Goal: Task Accomplishment & Management: Complete application form

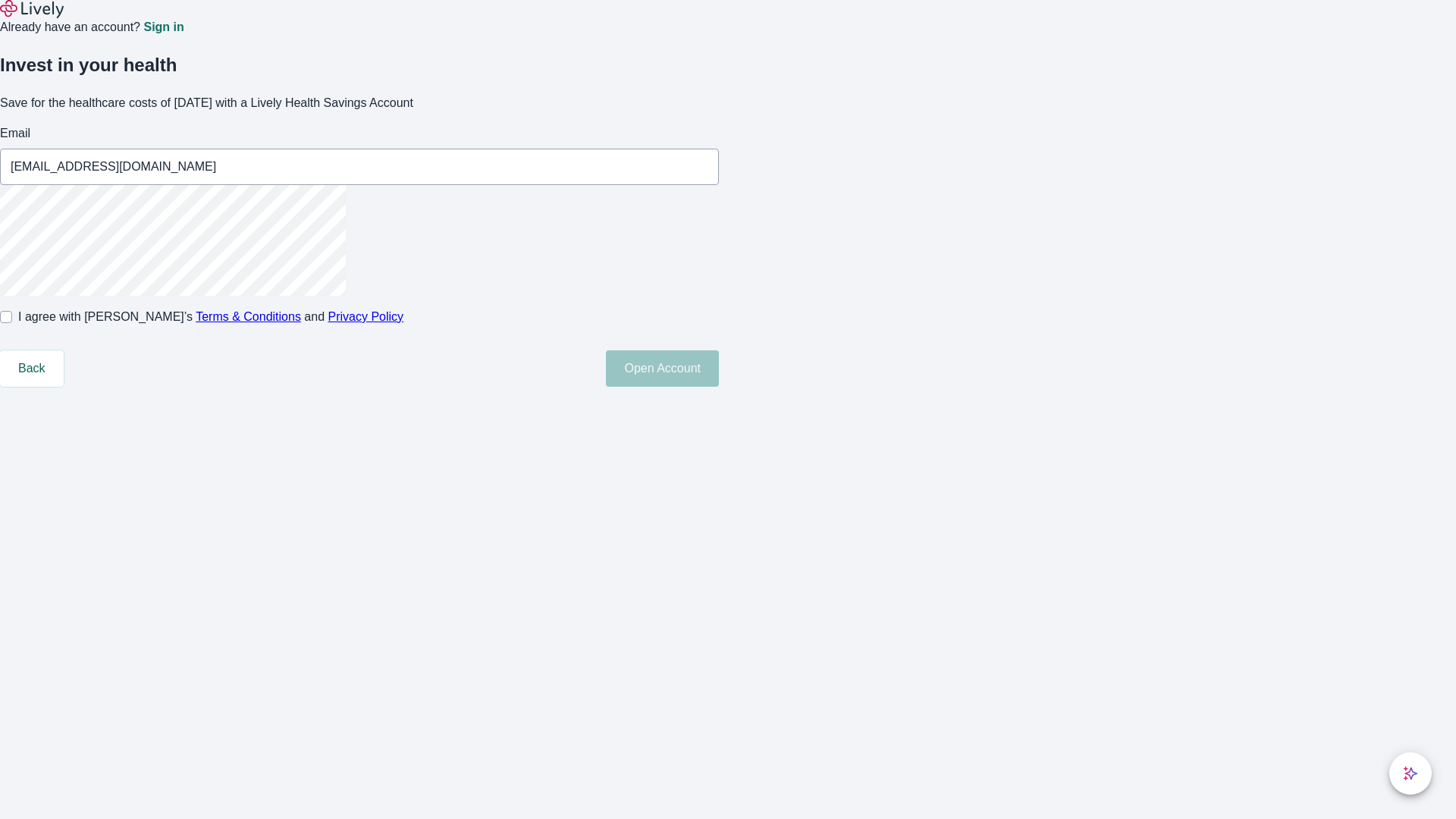
click at [12, 323] on input "I agree with Lively’s Terms & Conditions and Privacy Policy" at bounding box center [6, 317] width 12 height 12
checkbox input "true"
click at [719, 387] on button "Open Account" at bounding box center [662, 368] width 113 height 37
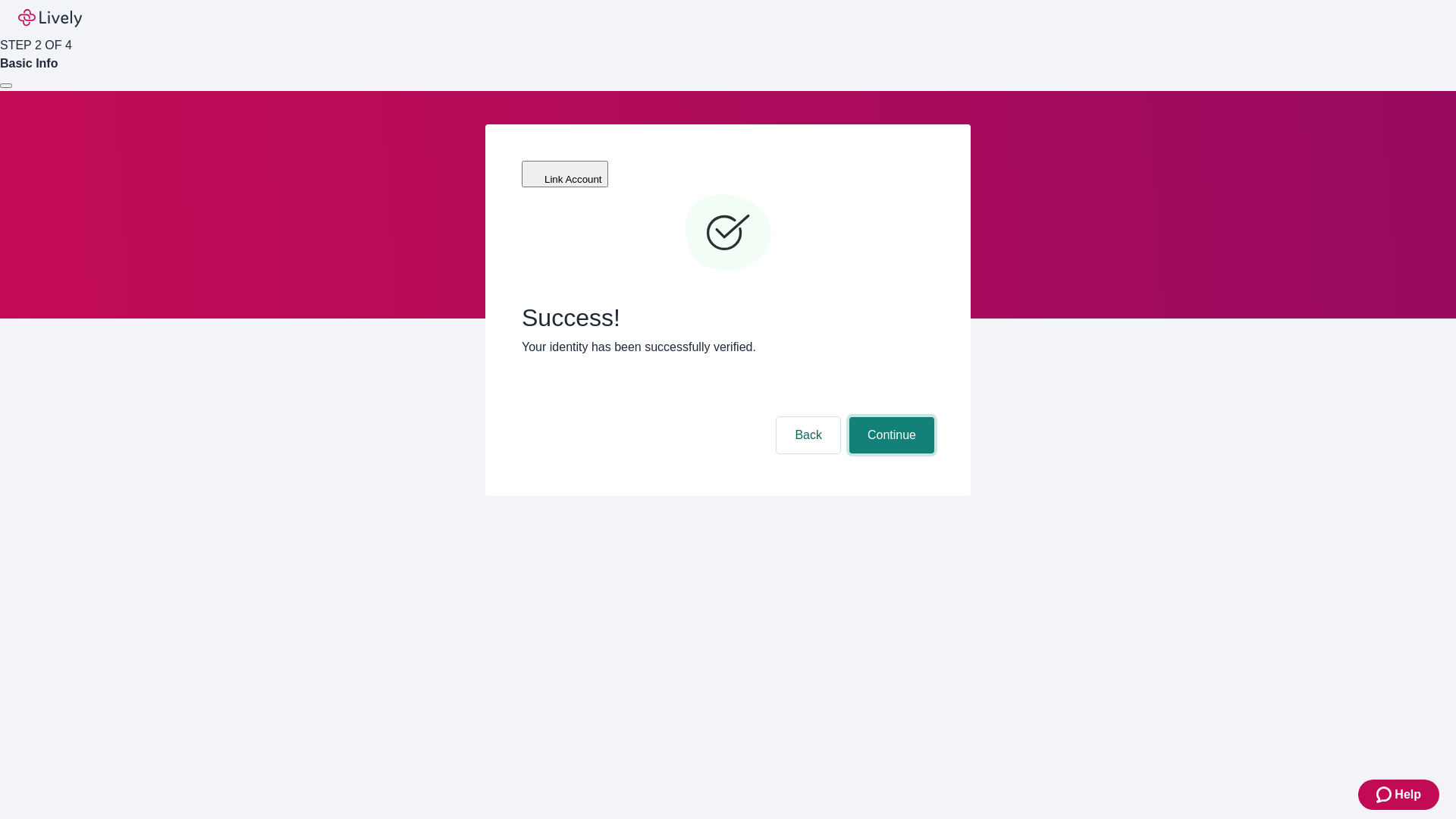
click at [890, 417] on button "Continue" at bounding box center [891, 435] width 85 height 37
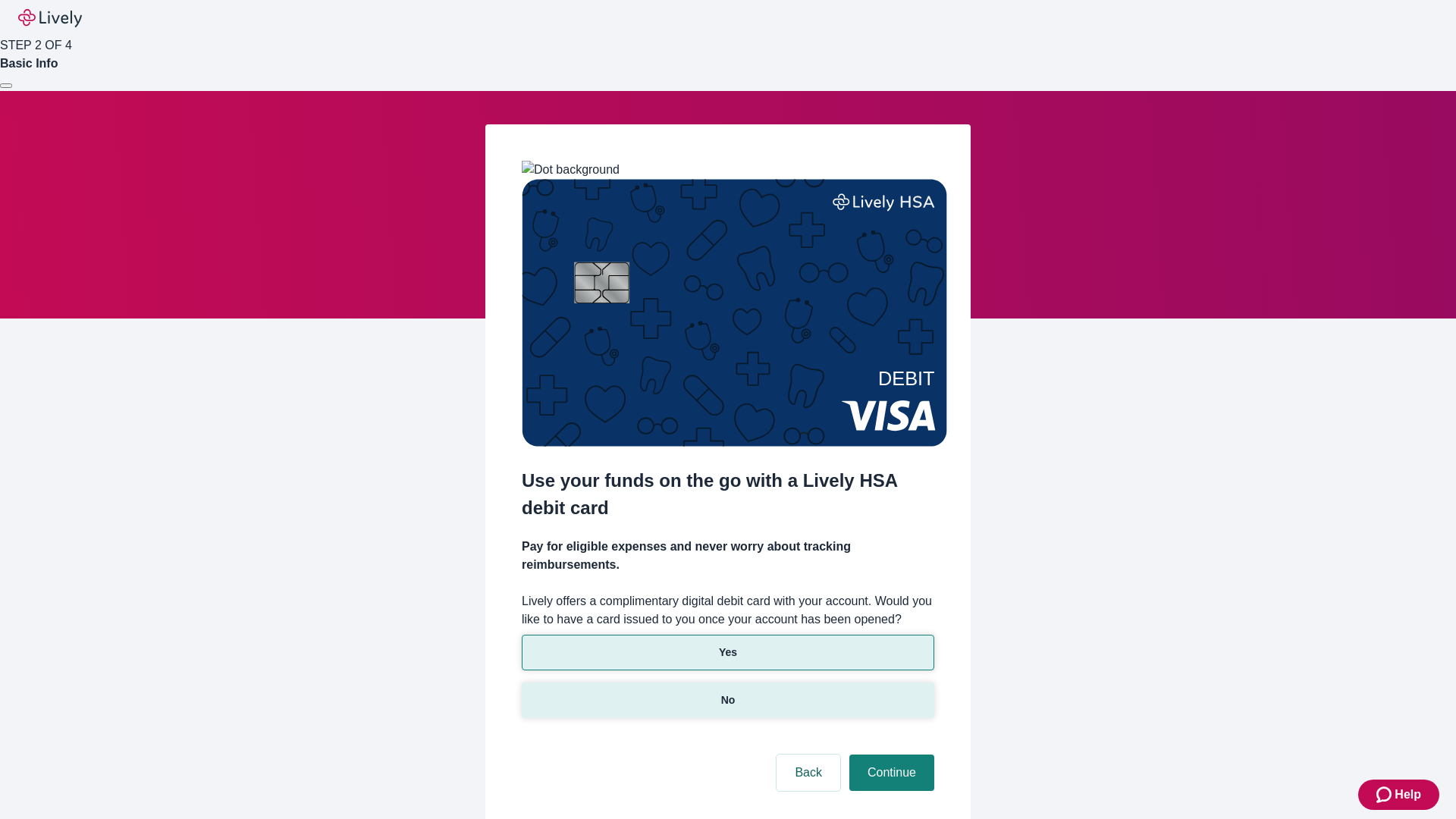
click at [727, 693] on p "No" at bounding box center [728, 701] width 15 height 16
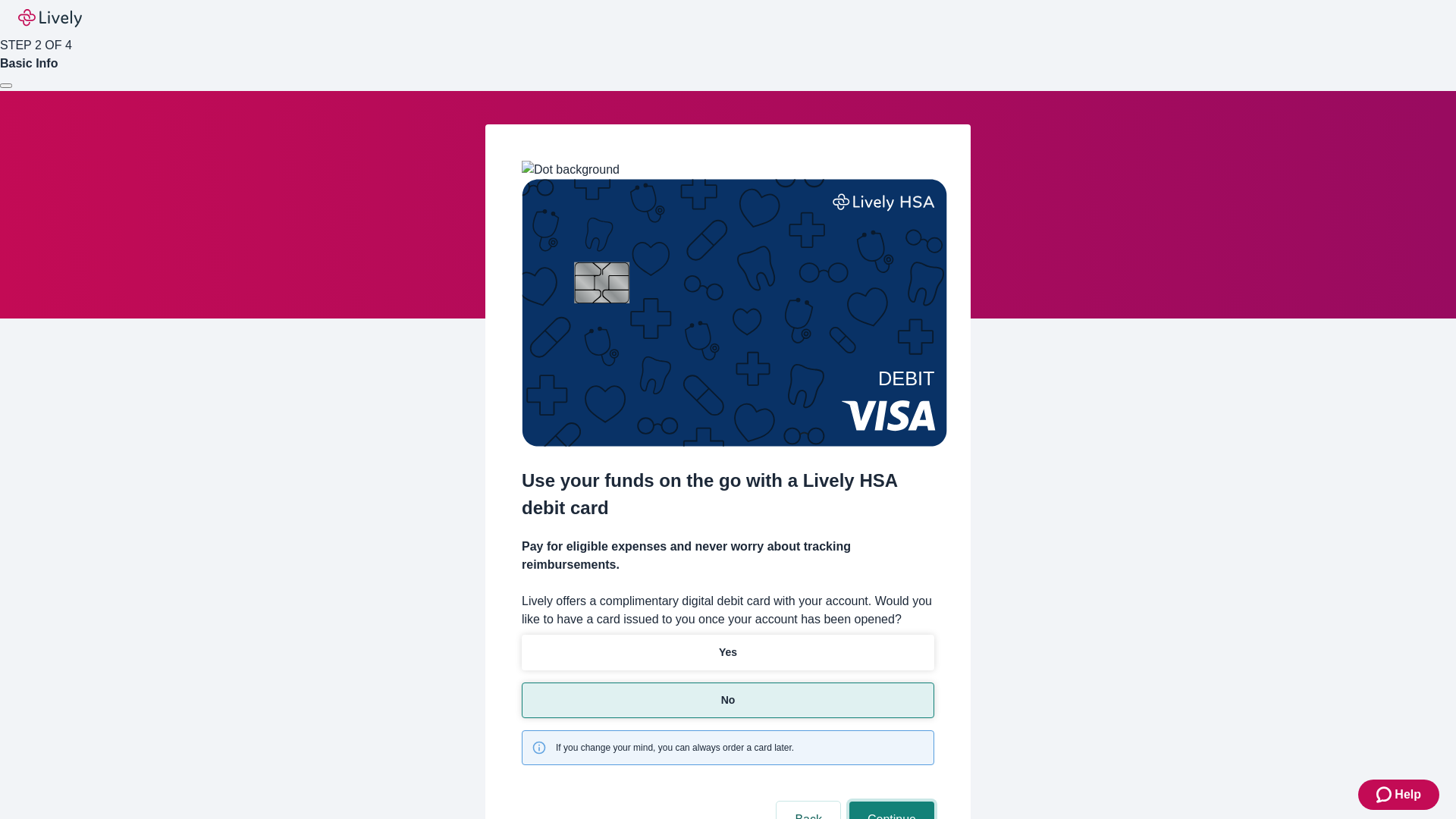
click at [890, 802] on button "Continue" at bounding box center [891, 820] width 85 height 37
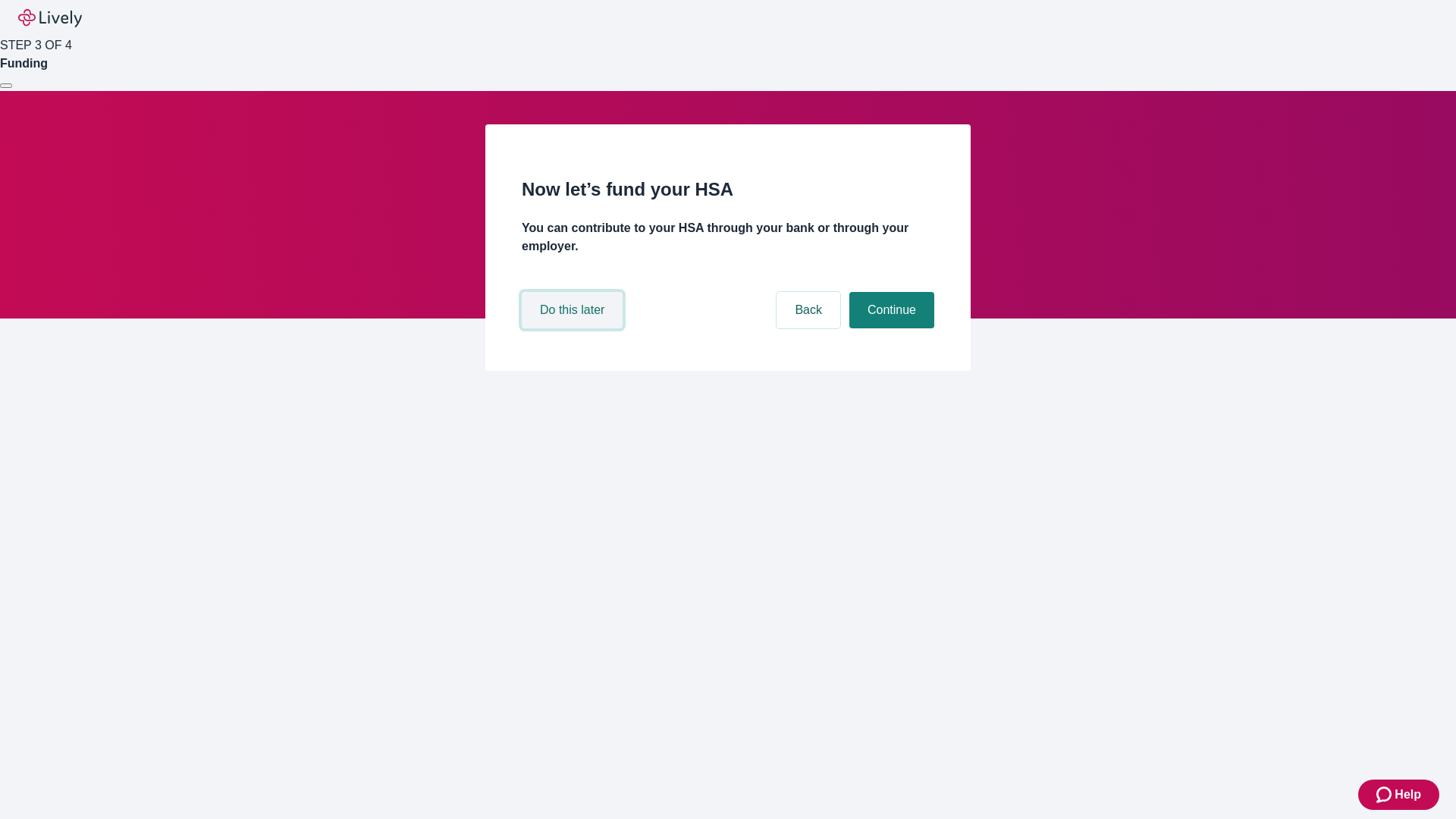
click at [574, 328] on button "Do this later" at bounding box center [572, 310] width 101 height 37
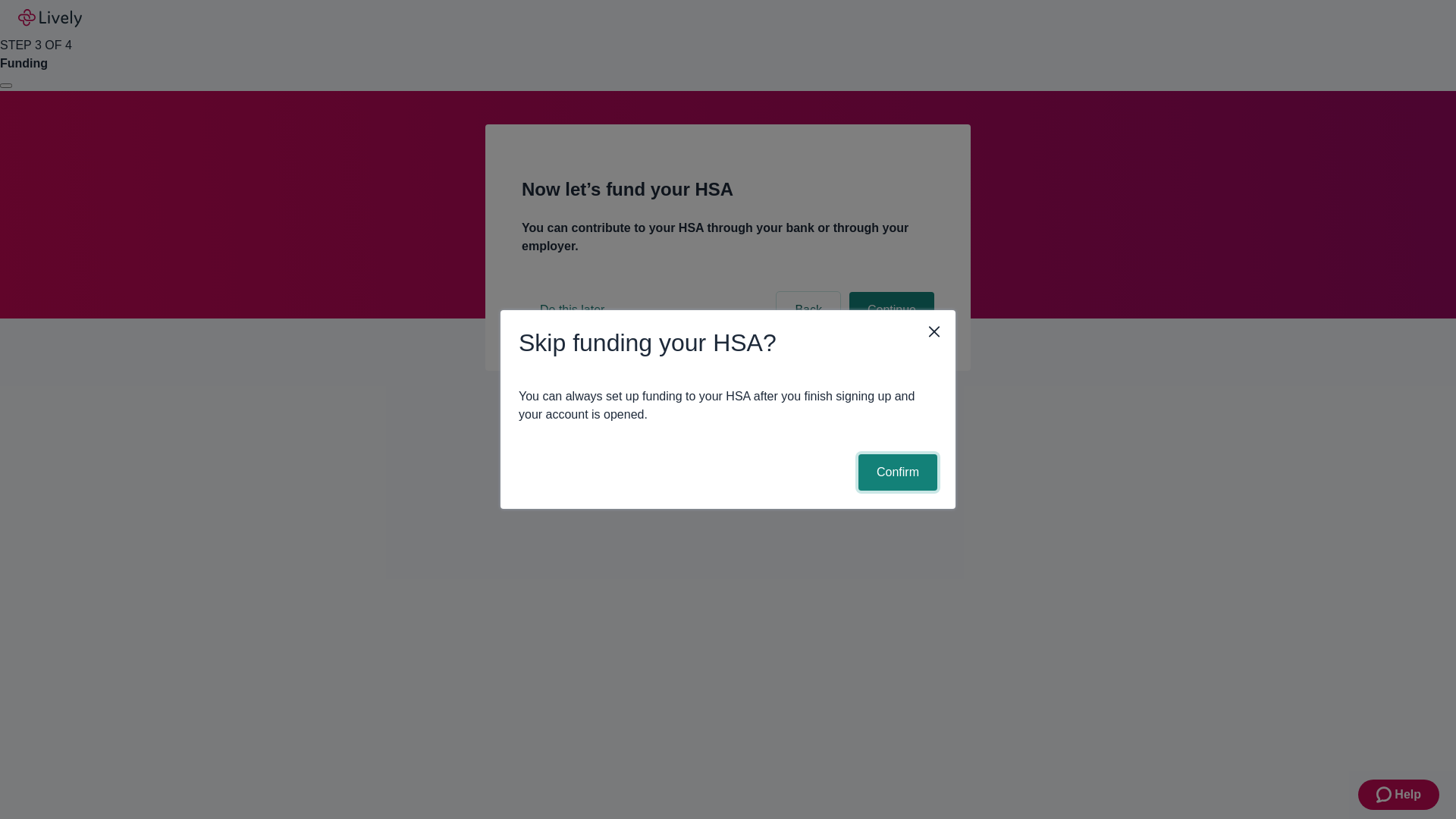
click at [895, 473] on button "Confirm" at bounding box center [897, 472] width 79 height 37
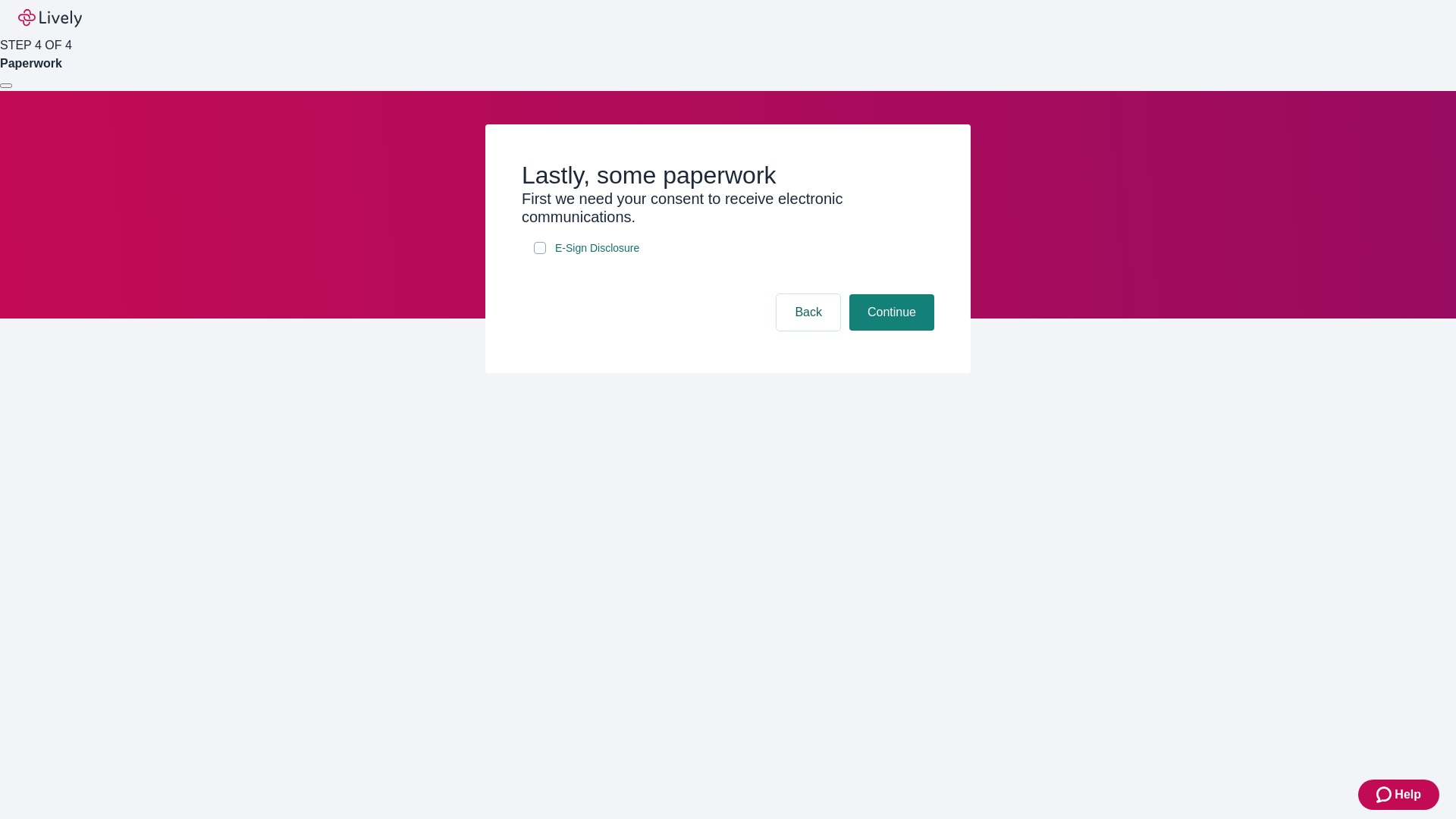
click at [540, 254] on input "E-Sign Disclosure" at bounding box center [539, 248] width 12 height 12
checkbox input "true"
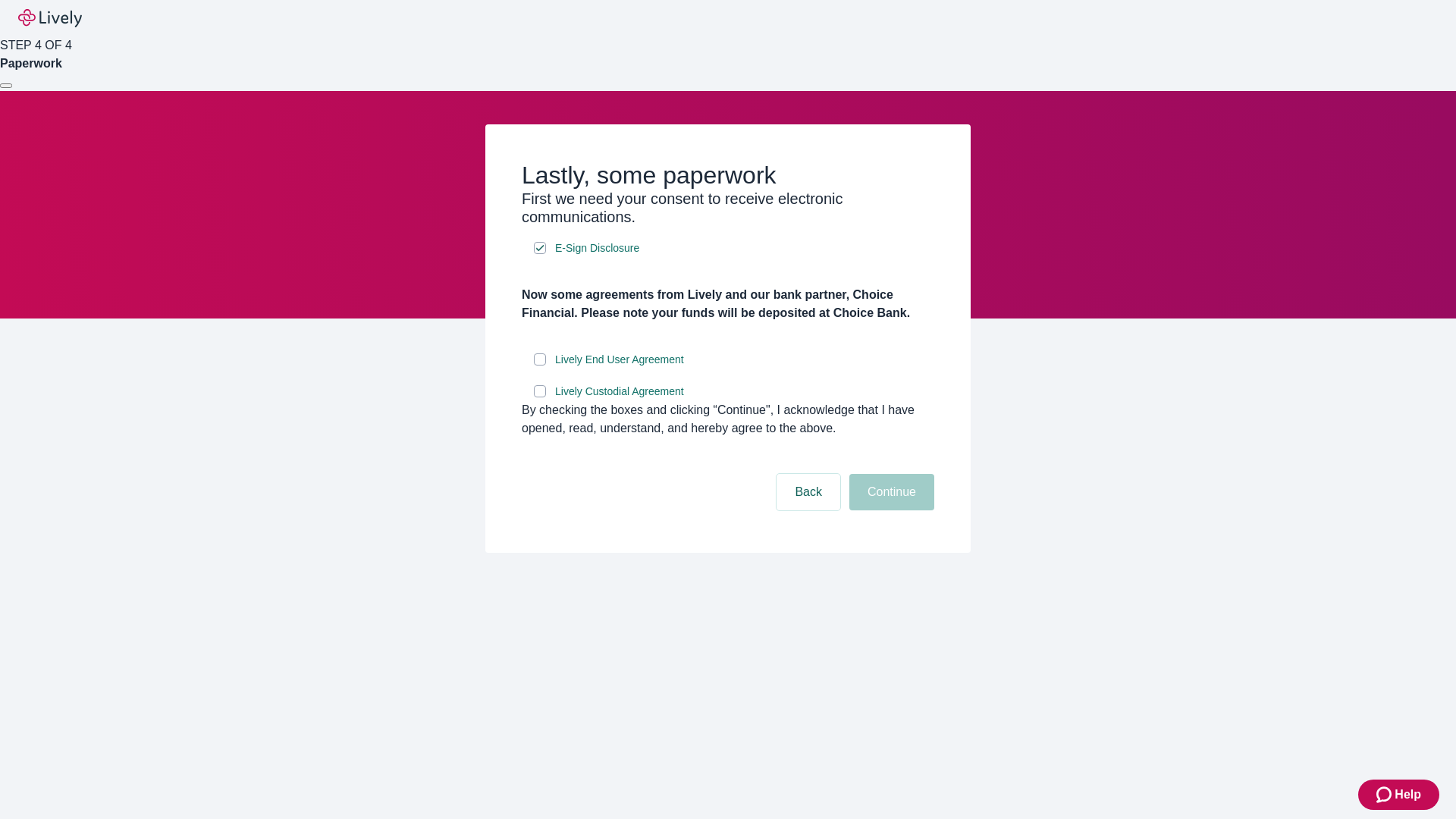
click at [540, 366] on input "Lively End User Agreement" at bounding box center [539, 359] width 12 height 12
checkbox input "true"
click at [540, 398] on input "Lively Custodial Agreement" at bounding box center [539, 391] width 12 height 12
checkbox input "true"
click at [890, 510] on button "Continue" at bounding box center [891, 492] width 85 height 37
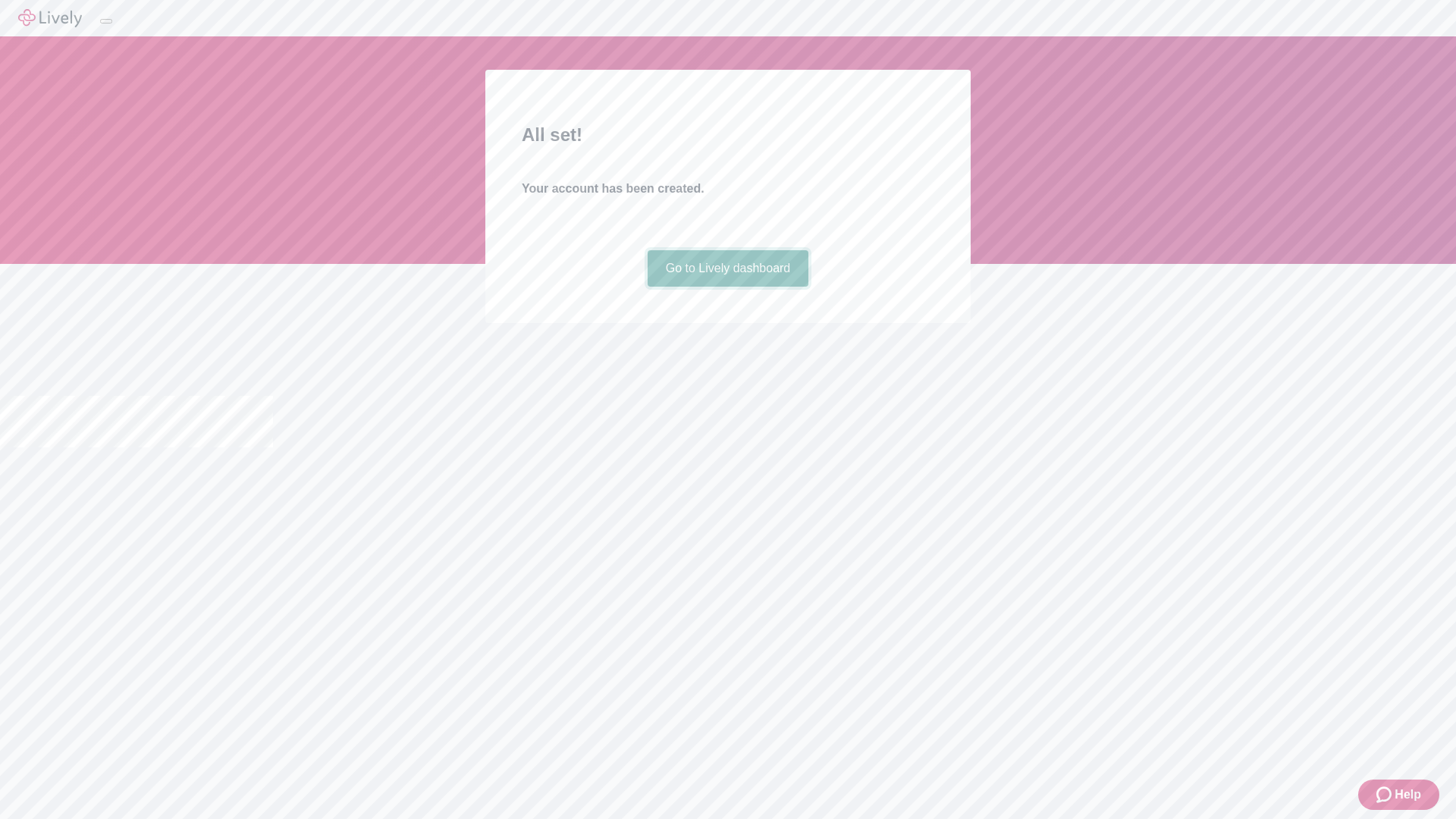
click at [727, 287] on link "Go to Lively dashboard" at bounding box center [728, 268] width 161 height 37
